Goal: Task Accomplishment & Management: Use online tool/utility

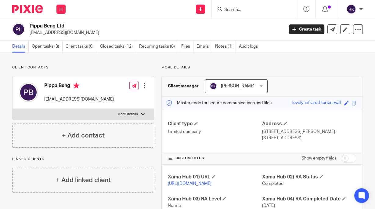
click at [230, 12] on form at bounding box center [255, 9] width 65 height 8
click at [232, 10] on input "Search" at bounding box center [250, 9] width 55 height 5
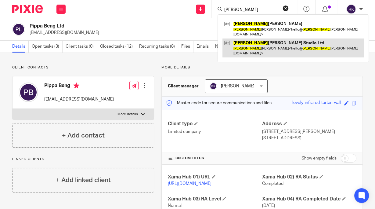
type input "Rory"
click at [245, 38] on link at bounding box center [292, 47] width 141 height 19
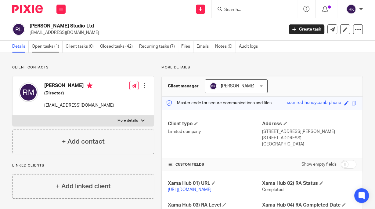
click at [51, 47] on link "Open tasks (1)" at bounding box center [47, 47] width 31 height 12
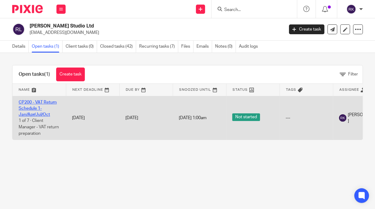
click at [40, 101] on link "CP200 - VAT Return Schedule 1- Jan/Apr/Jul/Oct" at bounding box center [38, 108] width 38 height 17
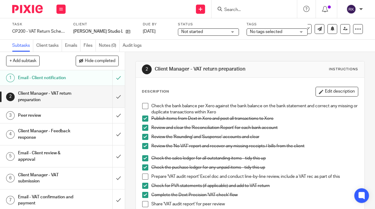
click at [260, 31] on span "No tags selected" at bounding box center [266, 32] width 32 height 4
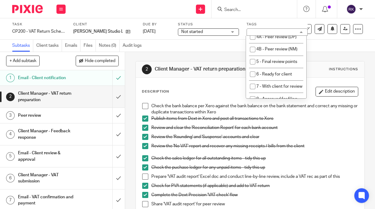
scroll to position [98, 0]
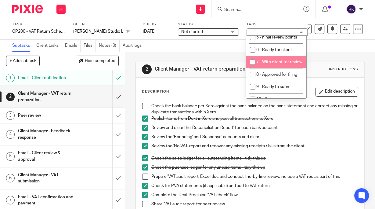
click at [278, 68] on li "7 - With client for review" at bounding box center [276, 62] width 60 height 12
checkbox input "true"
click at [205, 32] on span "Not started" at bounding box center [204, 32] width 46 height 6
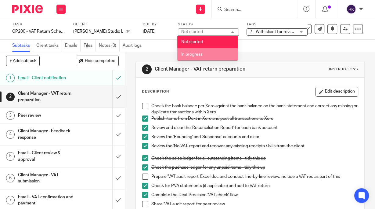
click at [202, 53] on span "In progress" at bounding box center [191, 54] width 21 height 4
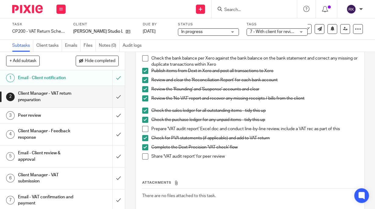
scroll to position [49, 0]
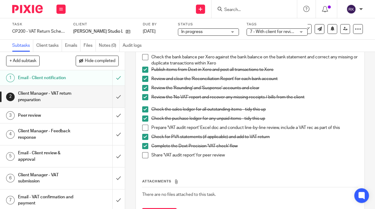
click at [144, 128] on span at bounding box center [145, 127] width 6 height 6
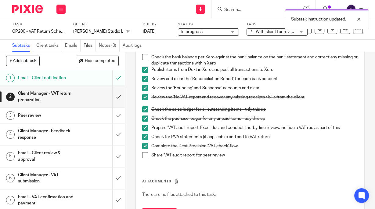
click at [142, 155] on span at bounding box center [145, 155] width 6 height 6
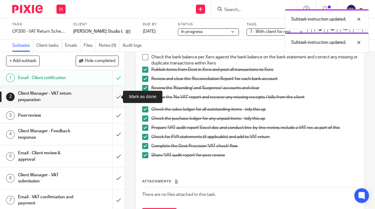
click at [109, 99] on input "submit" at bounding box center [62, 97] width 125 height 22
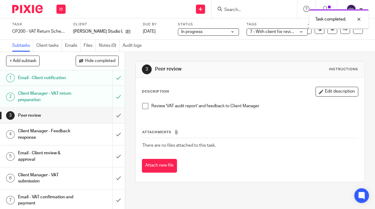
click at [113, 116] on input "submit" at bounding box center [62, 115] width 125 height 15
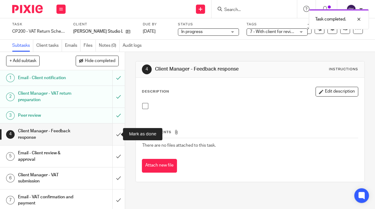
click at [113, 134] on input "submit" at bounding box center [62, 134] width 125 height 22
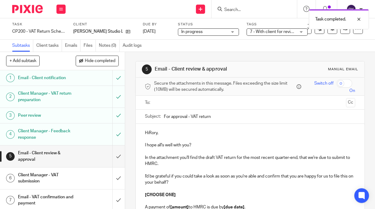
drag, startPoint x: 217, startPoint y: 114, endPoint x: 129, endPoint y: 110, distance: 88.8
click at [129, 110] on div "5 Email - Client review & approval Manual email Secure the attachments in this …" at bounding box center [250, 130] width 250 height 157
paste input "text"
click at [174, 117] on input "Subject:" at bounding box center [259, 116] width 191 height 14
click at [180, 134] on p "HiRory," at bounding box center [250, 133] width 210 height 6
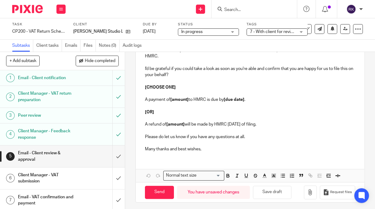
scroll to position [109, 0]
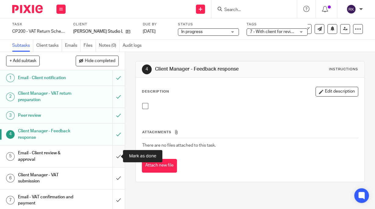
click at [113, 154] on input "submit" at bounding box center [62, 156] width 125 height 22
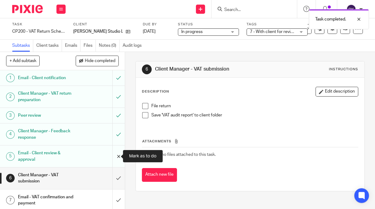
click at [114, 155] on input "submit" at bounding box center [62, 156] width 125 height 22
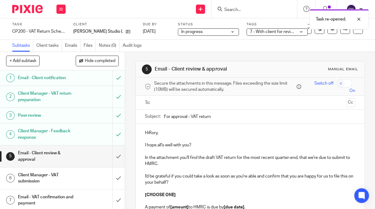
drag, startPoint x: 216, startPoint y: 115, endPoint x: 127, endPoint y: 118, distance: 89.4
click at [127, 118] on div "5 Email - Client review & approval Manual email Secure the attachments in this …" at bounding box center [250, 130] width 250 height 157
click at [223, 201] on p at bounding box center [250, 201] width 210 height 6
click at [148, 133] on p "HiRory," at bounding box center [250, 133] width 210 height 6
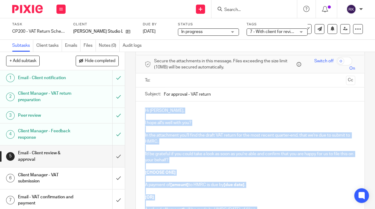
scroll to position [109, 0]
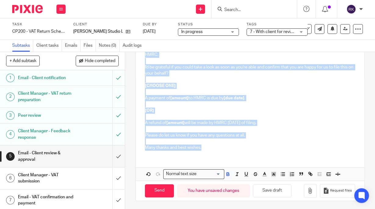
drag, startPoint x: 142, startPoint y: 133, endPoint x: 211, endPoint y: 156, distance: 73.4
click at [212, 156] on div "Hi Rory, I hope all's well with you? In the attachment you'll find the draft VA…" at bounding box center [250, 98] width 228 height 166
copy div "Hi Rory, I hope all's well with you? In the attachment you'll find the draft VA…"
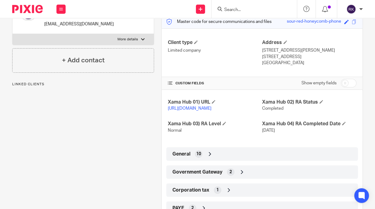
scroll to position [122, 0]
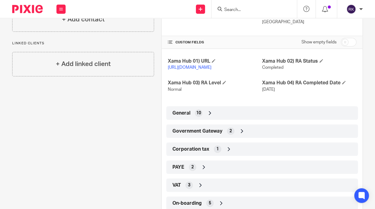
click at [215, 134] on span "Government Gateway" at bounding box center [197, 131] width 50 height 6
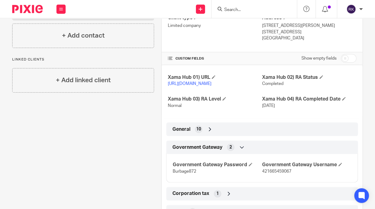
scroll to position [73, 0]
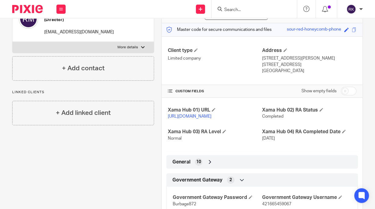
click at [215, 167] on div "General 10" at bounding box center [262, 161] width 182 height 10
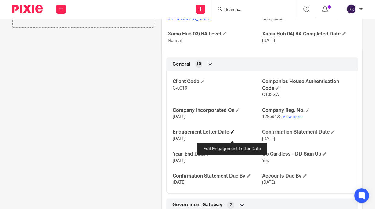
scroll to position [195, 0]
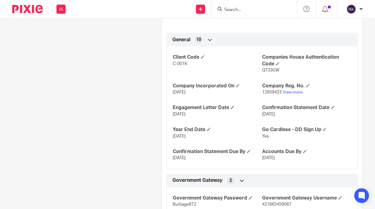
drag, startPoint x: 197, startPoint y: 143, endPoint x: 169, endPoint y: 141, distance: 27.5
click at [169, 141] on div "Client Code C-0016 Companies House Authentication Code QT33GW Company Incorpora…" at bounding box center [261, 105] width 191 height 127
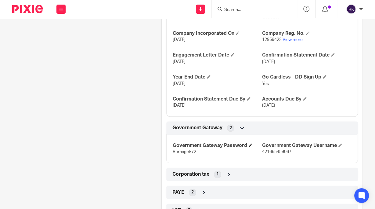
scroll to position [296, 0]
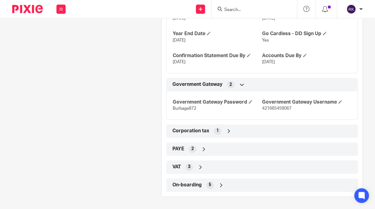
click at [194, 167] on div "VAT 3" at bounding box center [262, 167] width 182 height 10
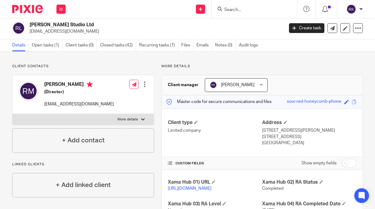
scroll to position [0, 0]
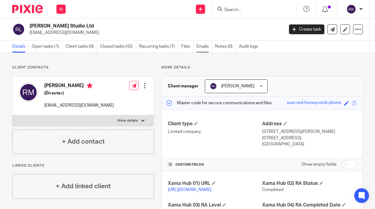
click at [202, 48] on link "Emails" at bounding box center [204, 47] width 16 height 12
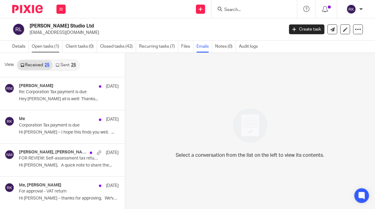
click at [46, 49] on link "Open tasks (1)" at bounding box center [47, 47] width 31 height 12
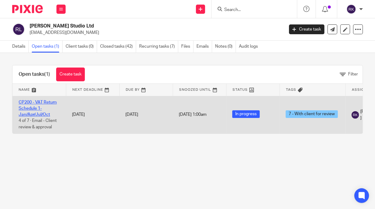
click at [37, 102] on link "CP200 - VAT Return Schedule 1- Jan/Apr/Jul/Oct" at bounding box center [38, 108] width 38 height 17
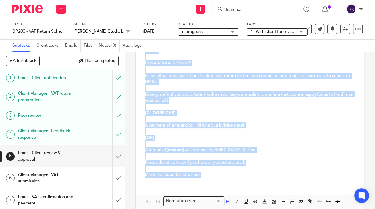
scroll to position [109, 0]
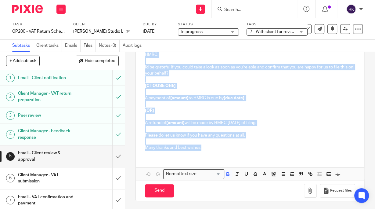
drag, startPoint x: 142, startPoint y: 132, endPoint x: 265, endPoint y: 215, distance: 147.7
click at [265, 208] on html "Work Email Clients Team Reports Settings Work Email Clients Team Reports Settin…" at bounding box center [187, 104] width 375 height 209
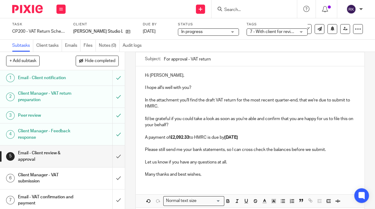
scroll to position [0, 0]
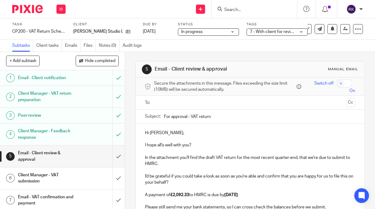
click at [192, 102] on input "text" at bounding box center [249, 102] width 187 height 7
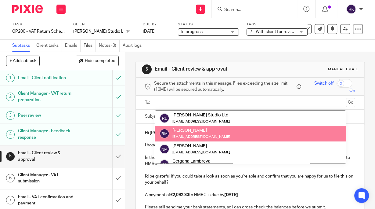
scroll to position [61, 0]
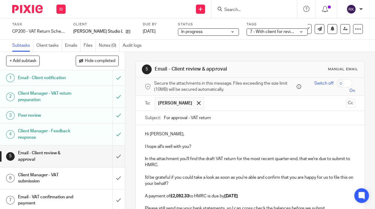
click at [205, 139] on p at bounding box center [250, 140] width 210 height 6
click at [197, 101] on span at bounding box center [199, 103] width 4 height 4
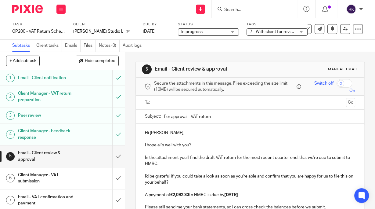
click at [196, 102] on input "text" at bounding box center [249, 102] width 187 height 7
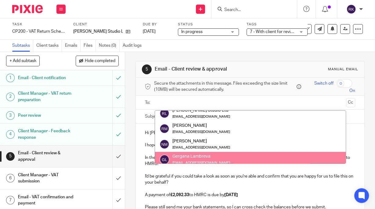
scroll to position [0, 0]
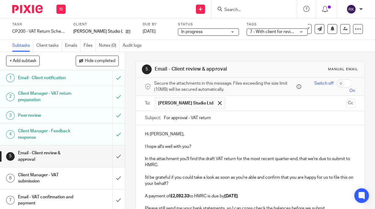
click at [235, 105] on input "text" at bounding box center [285, 103] width 115 height 12
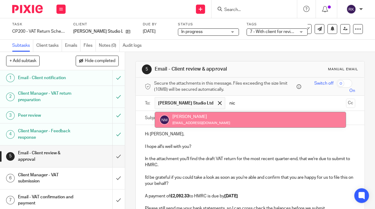
type input "nic"
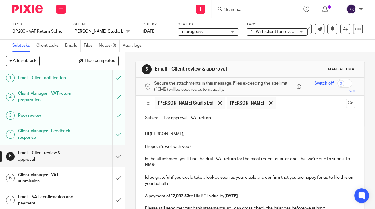
click at [297, 102] on input "text" at bounding box center [311, 103] width 64 height 12
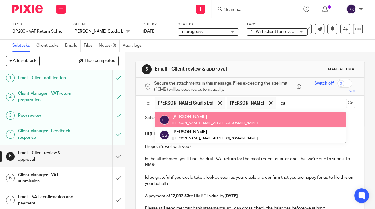
type input "da"
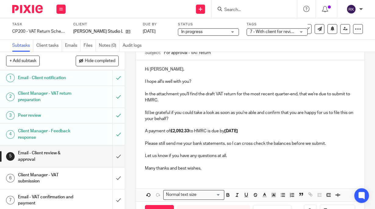
scroll to position [94, 0]
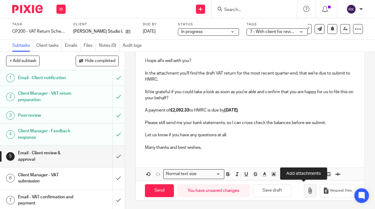
click at [307, 191] on icon "button" at bounding box center [310, 190] width 6 height 6
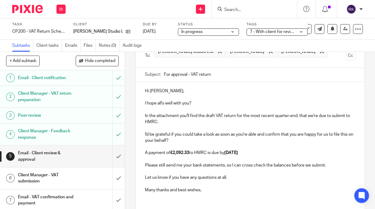
scroll to position [128, 0]
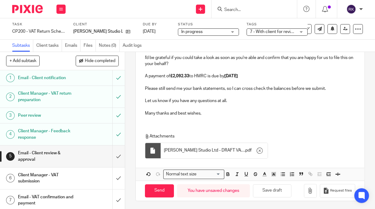
click at [210, 113] on p "Many thanks and best wishes," at bounding box center [250, 113] width 210 height 6
click at [307, 188] on icon "button" at bounding box center [310, 190] width 6 height 6
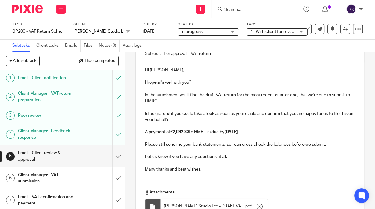
scroll to position [122, 0]
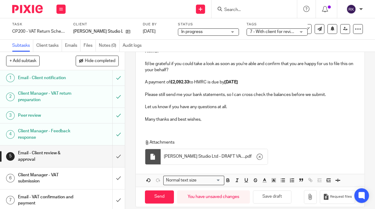
click at [205, 121] on p "Many thanks and best wishes," at bounding box center [250, 119] width 210 height 6
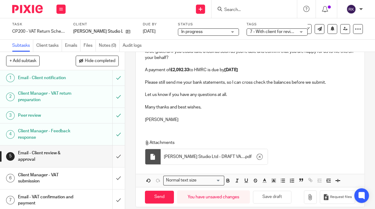
scroll to position [140, 0]
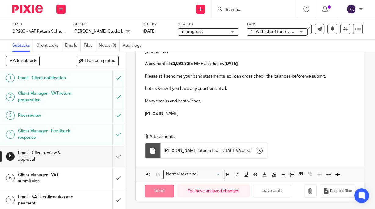
click at [163, 189] on input "Send" at bounding box center [159, 190] width 29 height 13
type input "Sent"
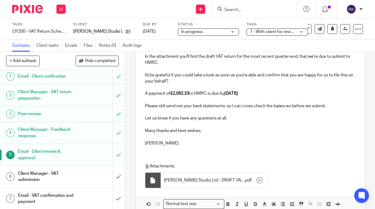
scroll to position [43, 0]
